Goal: Transaction & Acquisition: Purchase product/service

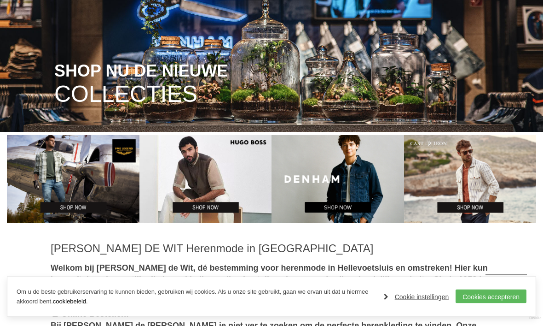
scroll to position [131, 0]
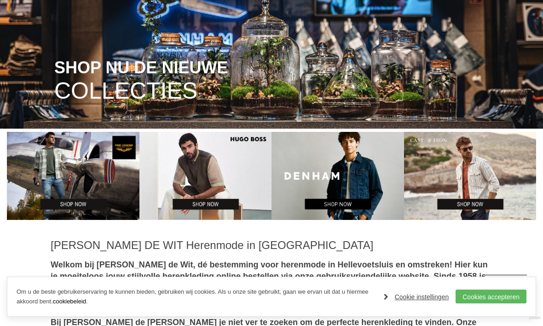
click at [494, 303] on link "Cookies accepteren" at bounding box center [491, 296] width 71 height 14
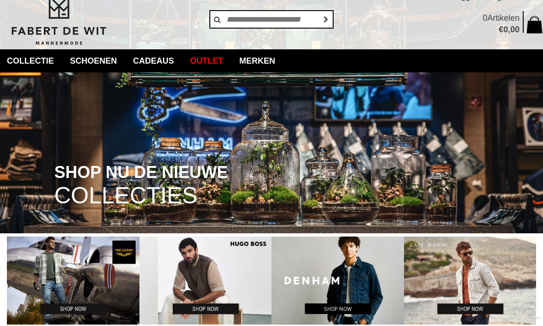
scroll to position [26, 0]
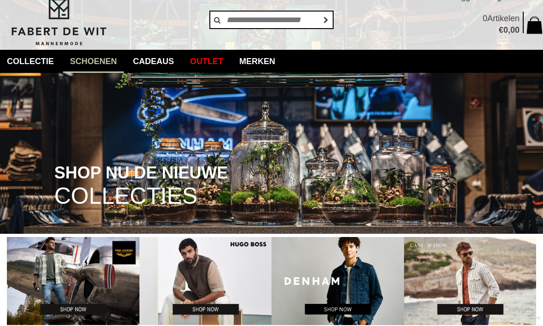
click at [280, 65] on link "Merken" at bounding box center [258, 61] width 50 height 23
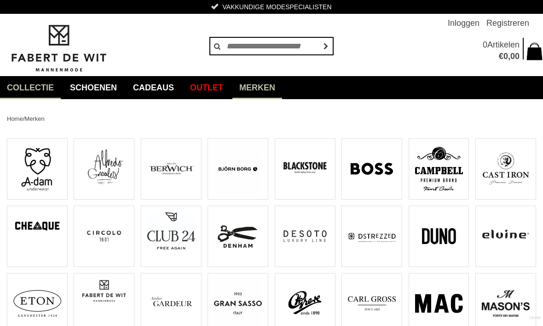
click at [0, 0] on link "Overhemden" at bounding box center [0, 0] width 0 height 0
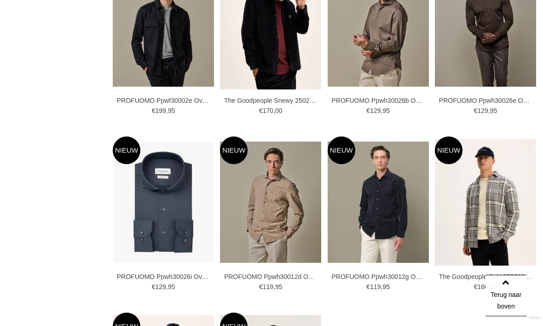
scroll to position [914, 0]
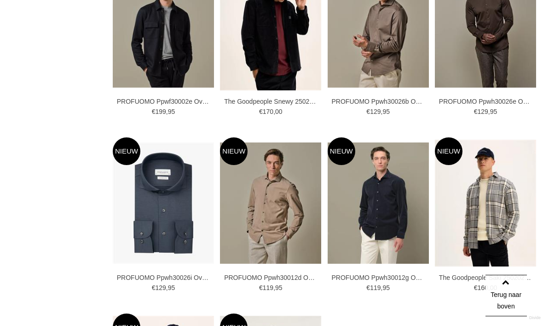
click at [0, 0] on img at bounding box center [0, 0] width 0 height 0
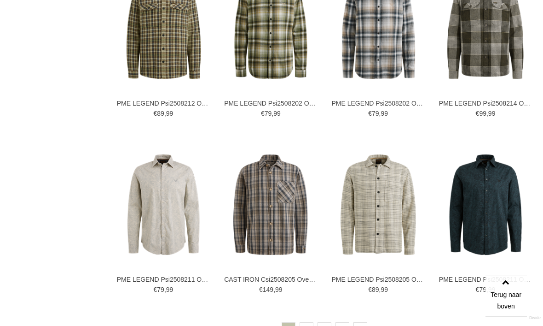
scroll to position [1441, 0]
click at [308, 325] on link "2" at bounding box center [307, 328] width 14 height 14
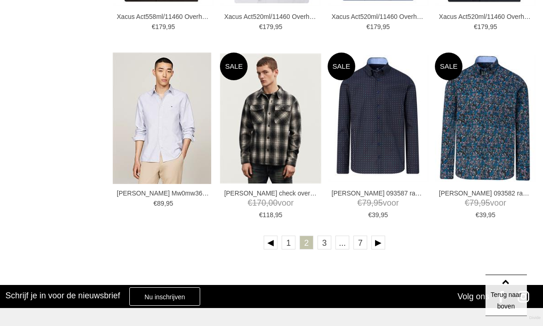
scroll to position [1515, 0]
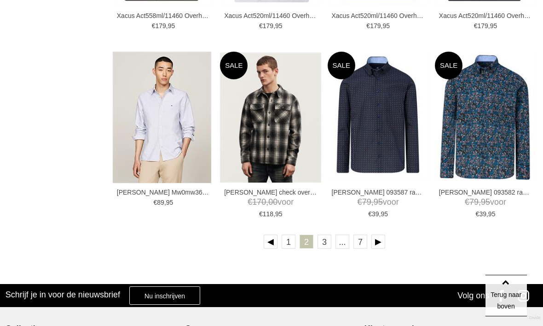
click at [325, 245] on link "3" at bounding box center [325, 241] width 14 height 14
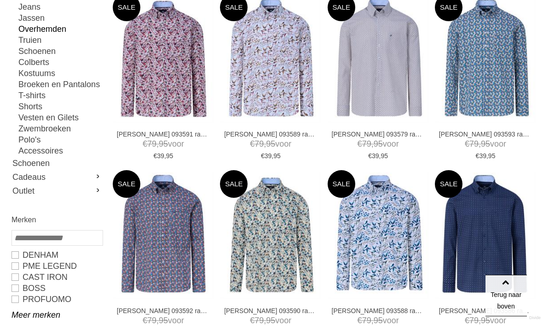
scroll to position [164, 0]
click at [298, 102] on img at bounding box center [270, 60] width 101 height 127
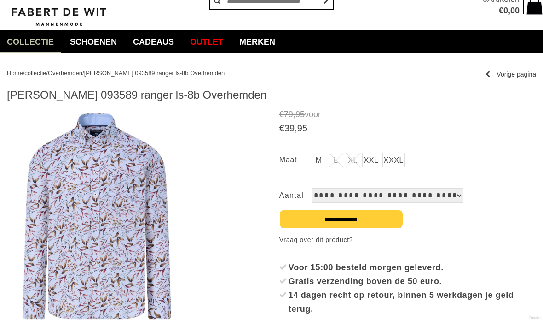
scroll to position [46, 0]
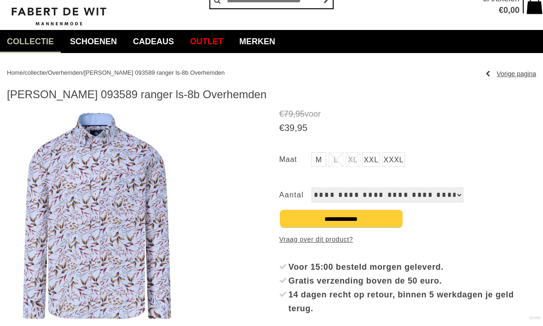
click at [158, 248] on img at bounding box center [96, 220] width 178 height 222
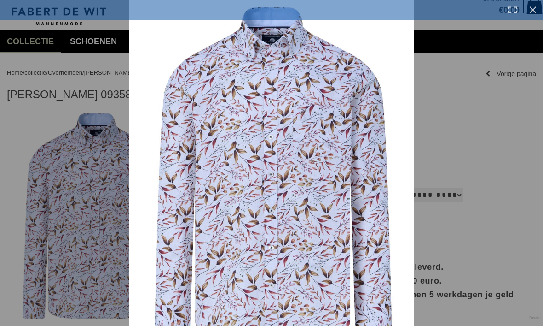
scroll to position [46, 0]
click at [533, 18] on link at bounding box center [533, 10] width 20 height 20
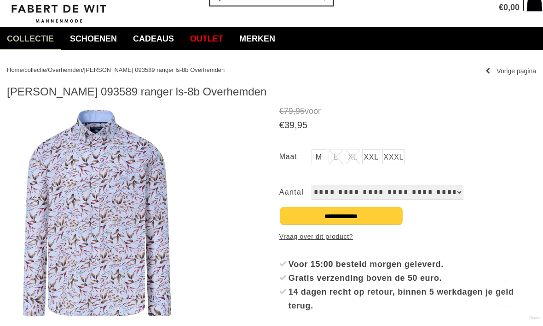
scroll to position [55, 0]
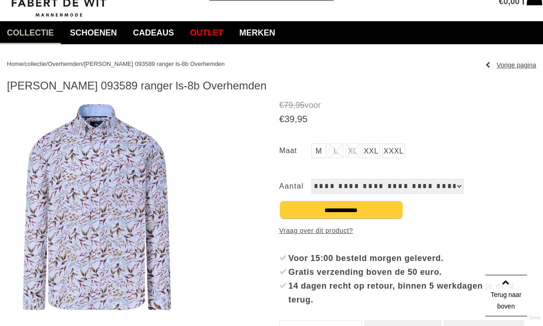
click at [443, 189] on select "**********" at bounding box center [388, 186] width 152 height 15
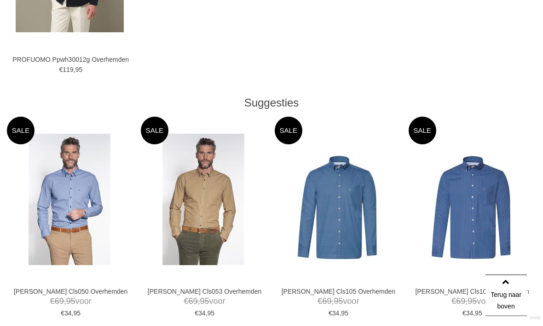
scroll to position [596, 0]
click at [0, 0] on img at bounding box center [0, 0] width 0 height 0
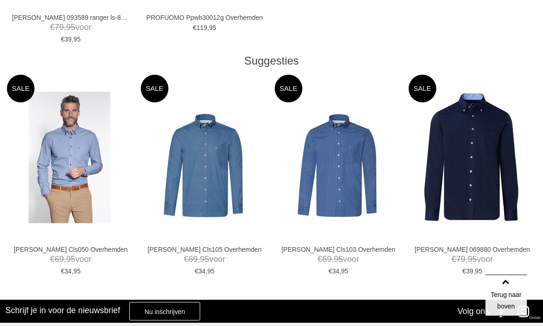
scroll to position [707, 0]
click at [0, 0] on img at bounding box center [0, 0] width 0 height 0
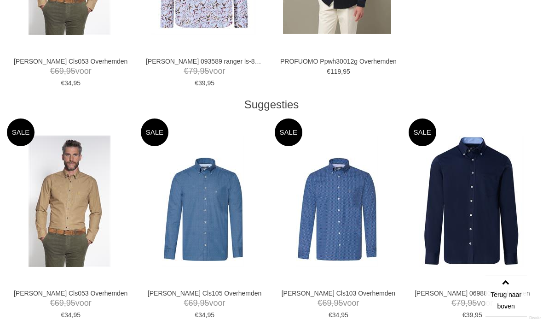
scroll to position [663, 0]
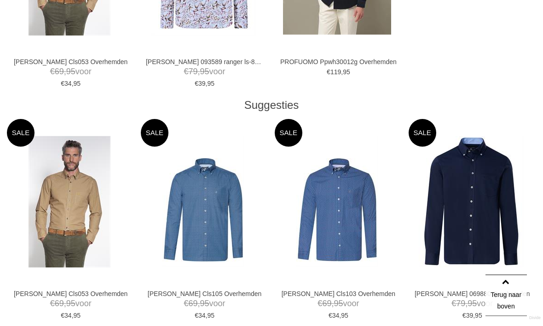
click at [502, 208] on img at bounding box center [471, 201] width 105 height 131
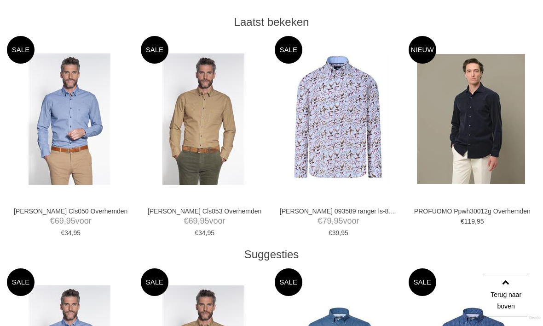
scroll to position [415, 0]
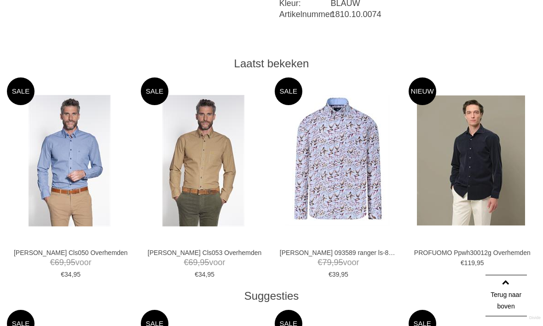
click at [361, 192] on img at bounding box center [337, 160] width 105 height 131
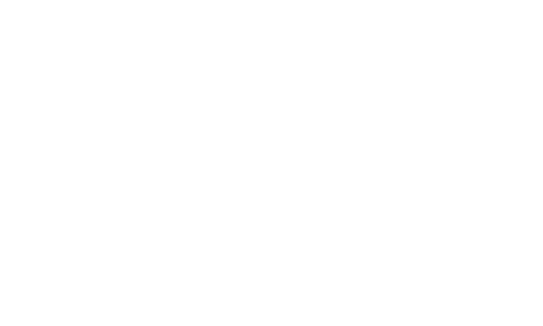
scroll to position [738, 0]
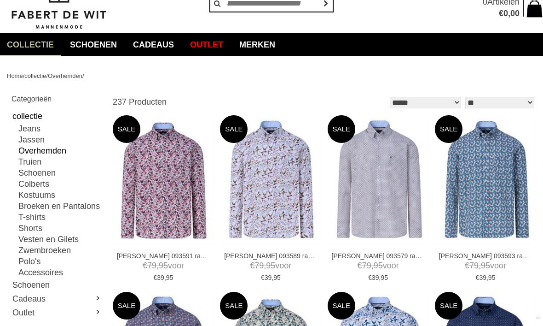
scroll to position [42, 0]
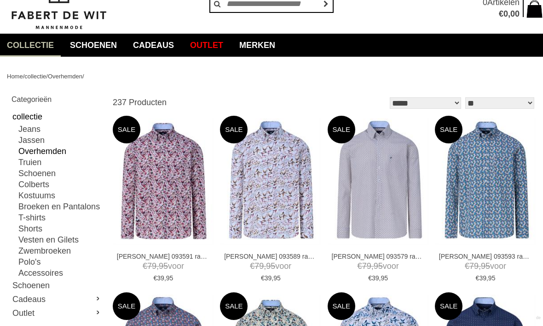
click at [38, 207] on link "Broeken en Pantalons" at bounding box center [60, 206] width 84 height 11
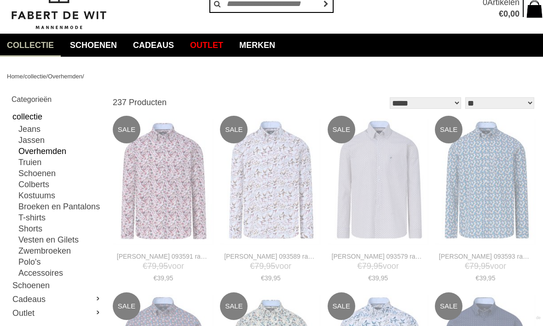
type input "**"
type input "***"
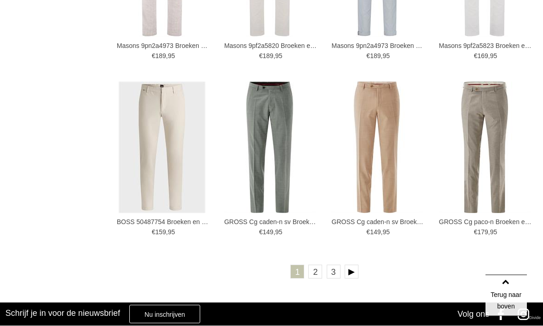
scroll to position [1498, 0]
click at [316, 274] on link "2" at bounding box center [316, 271] width 14 height 14
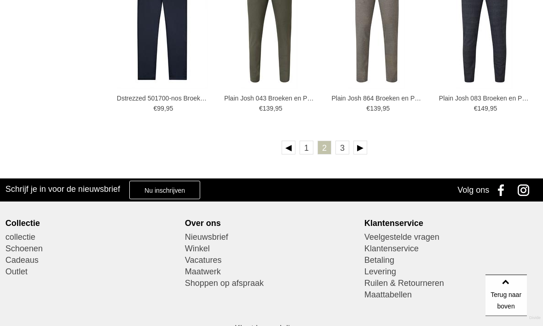
scroll to position [1609, 0]
click at [345, 146] on link "3" at bounding box center [343, 147] width 14 height 14
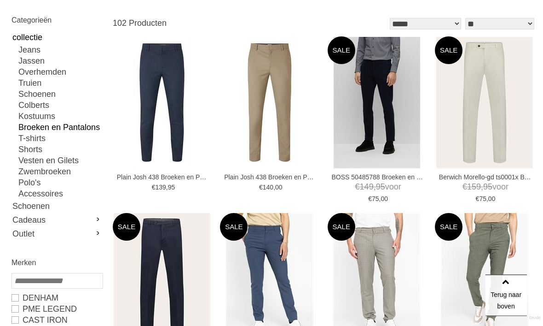
scroll to position [122, 0]
click at [0, 0] on img at bounding box center [0, 0] width 0 height 0
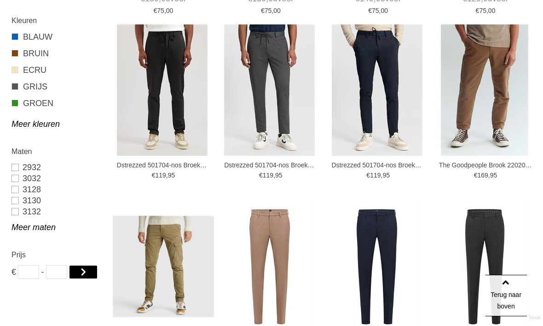
scroll to position [485, 0]
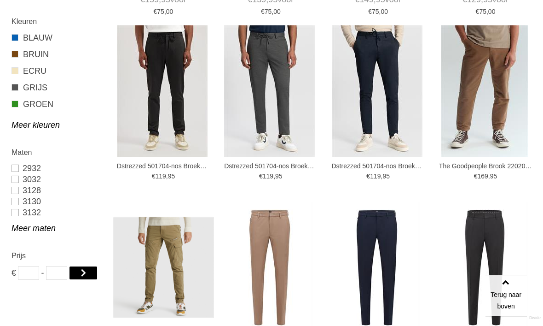
click at [0, 0] on img at bounding box center [0, 0] width 0 height 0
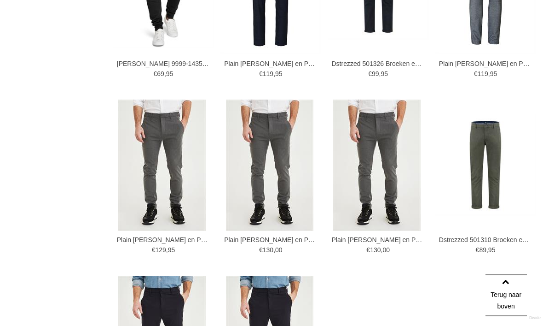
scroll to position [1116, 0]
click at [494, 181] on img at bounding box center [485, 164] width 101 height 101
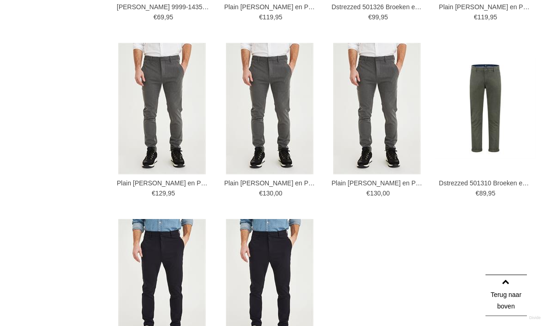
scroll to position [1169, 0]
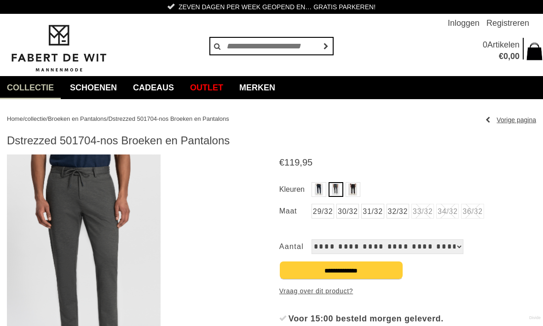
click at [356, 188] on img "Kleuren" at bounding box center [353, 189] width 8 height 12
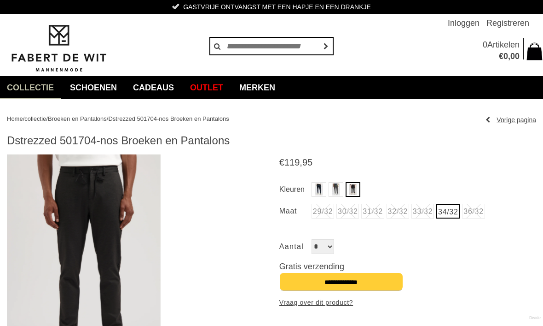
click at [316, 191] on img "Kleuren" at bounding box center [319, 189] width 8 height 12
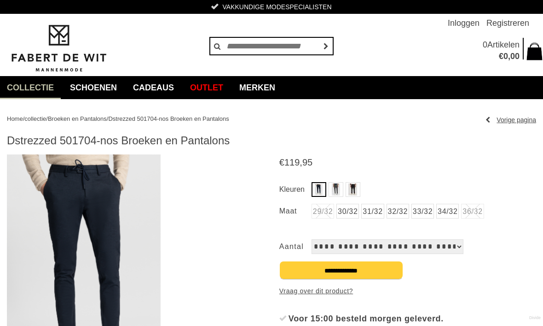
click at [129, 246] on img at bounding box center [84, 265] width 154 height 222
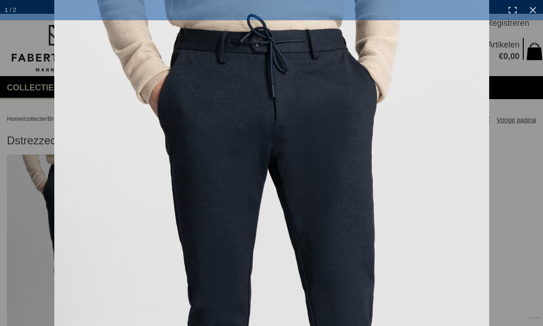
click at [532, 13] on link at bounding box center [533, 10] width 20 height 20
